Goal: Task Accomplishment & Management: Use online tool/utility

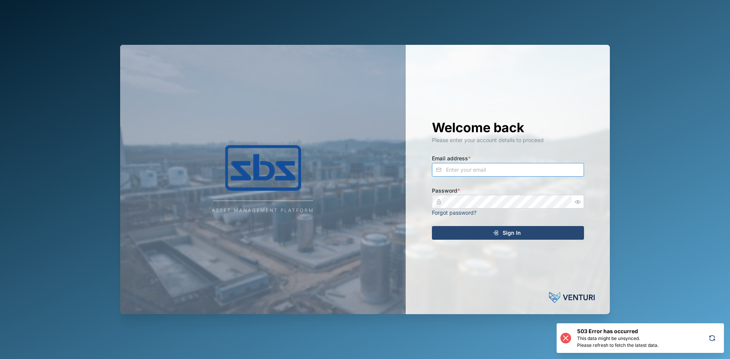
type input "[EMAIL_ADDRESS][DOMAIN_NAME]"
click at [512, 233] on span "Sign In" at bounding box center [511, 232] width 18 height 13
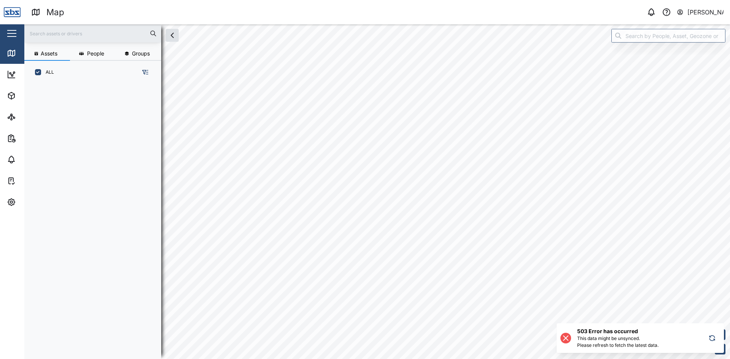
scroll to position [266, 119]
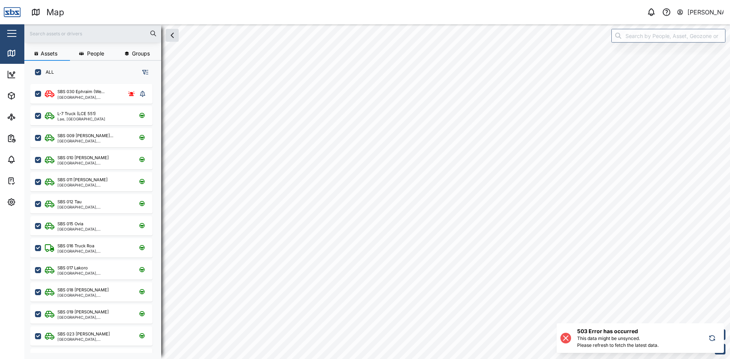
checkbox input "true"
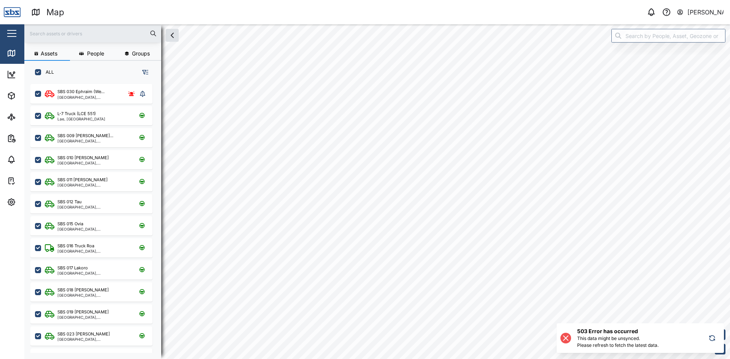
checkbox input "true"
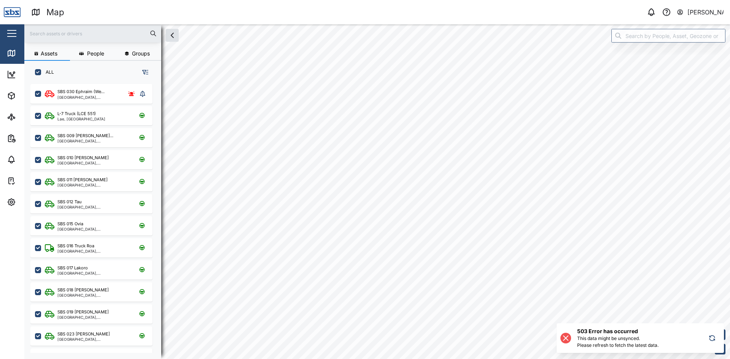
checkbox input "true"
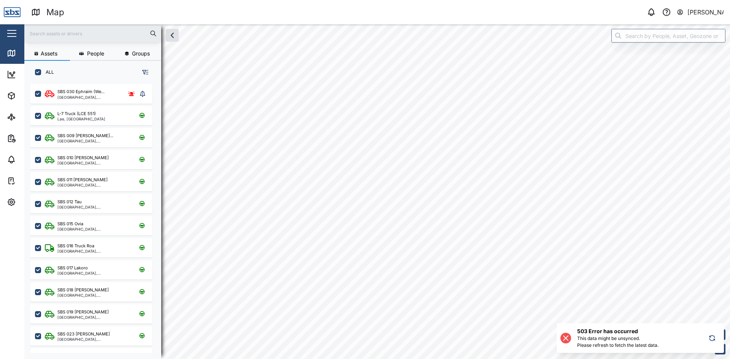
checkbox input "true"
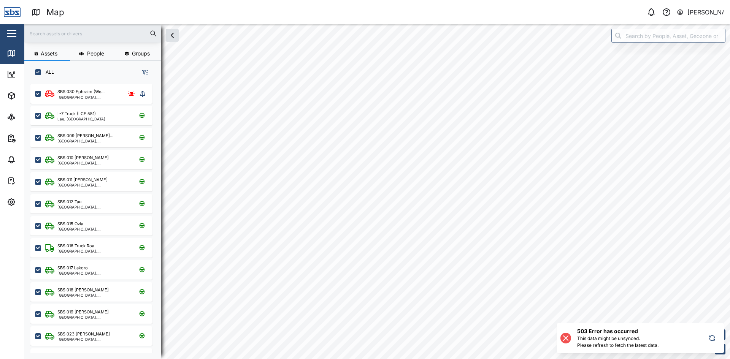
checkbox input "true"
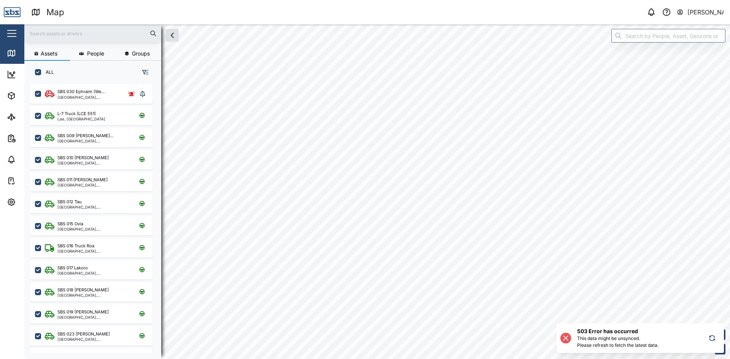
checkbox input "true"
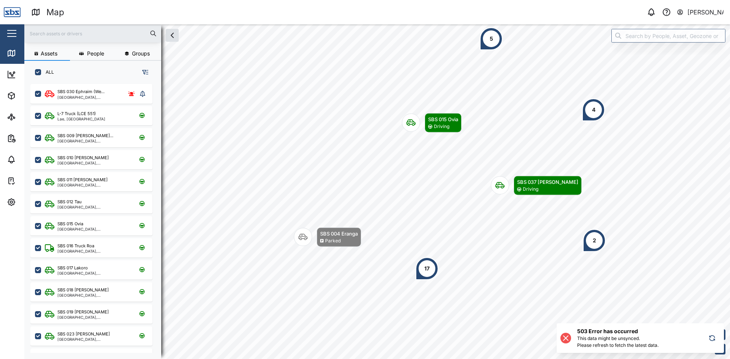
click at [564, 340] on icon at bounding box center [565, 338] width 5 height 5
click at [566, 337] on icon at bounding box center [565, 338] width 5 height 5
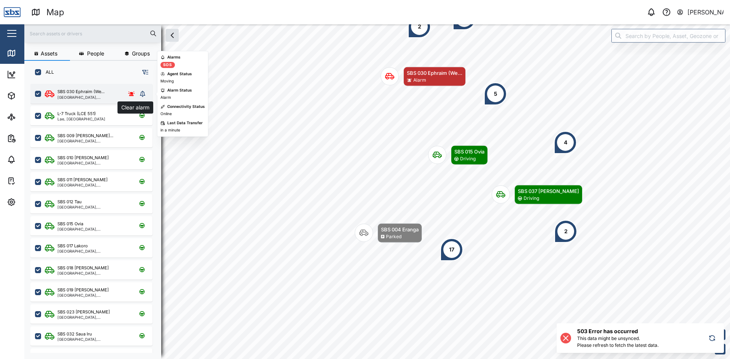
click at [146, 93] on button "grid" at bounding box center [142, 94] width 11 height 11
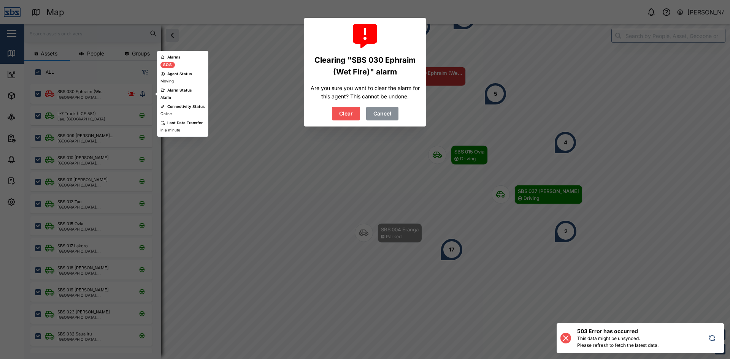
click at [348, 113] on span "Clear" at bounding box center [346, 113] width 14 height 13
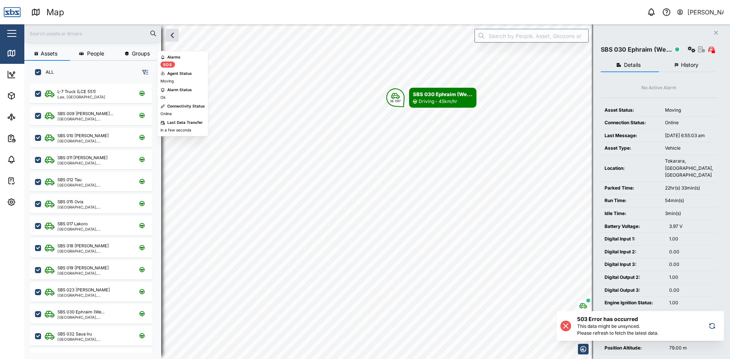
click at [715, 33] on icon "Close" at bounding box center [715, 33] width 5 height 6
